Goal: Register for event/course

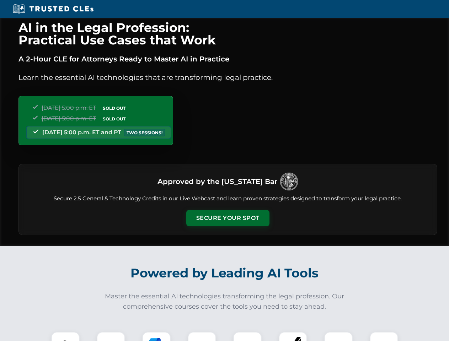
click at [227, 218] on button "Secure Your Spot" at bounding box center [227, 218] width 83 height 16
click at [65, 336] on img at bounding box center [65, 346] width 21 height 21
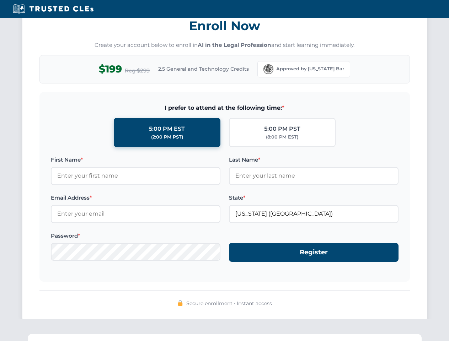
scroll to position [697, 0]
